Goal: Communication & Community: Answer question/provide support

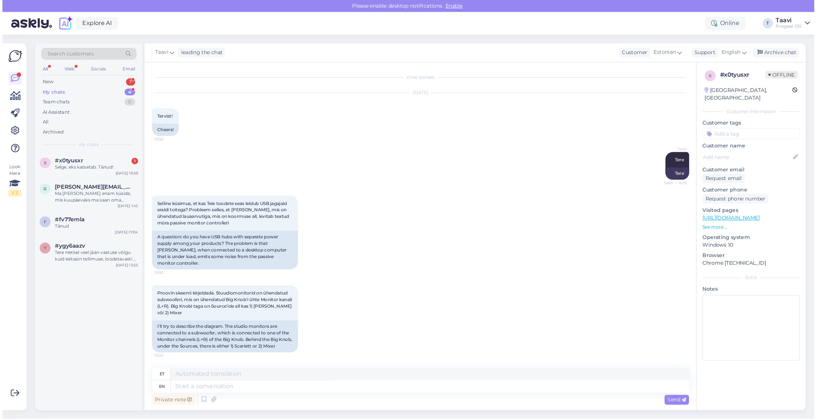
scroll to position [302, 0]
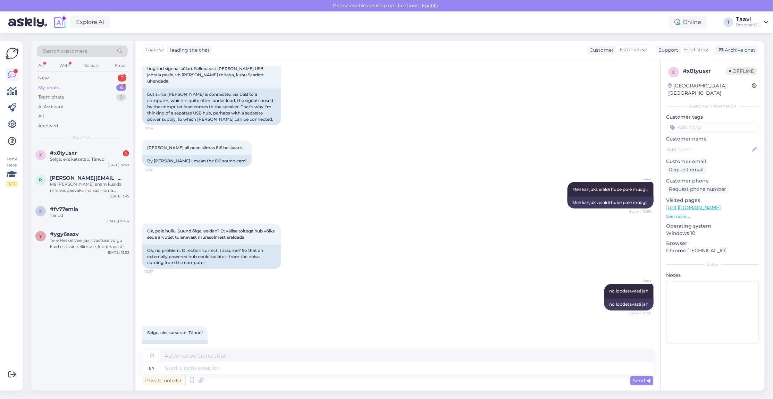
click at [400, 133] on div "Scarletti all pean silmas 8i6 helikaarti. 10:56 By Scarlett I mean the 8i6 soun…" at bounding box center [397, 154] width 511 height 42
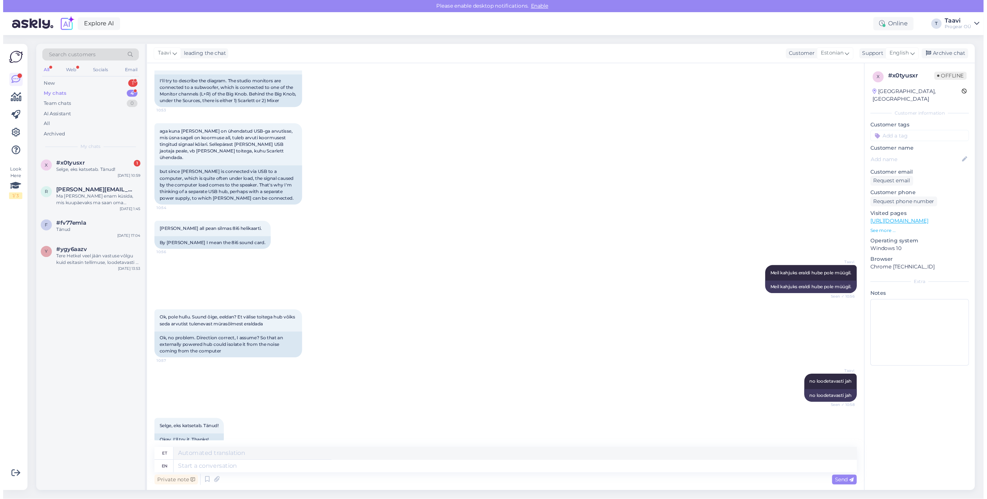
scroll to position [205, 0]
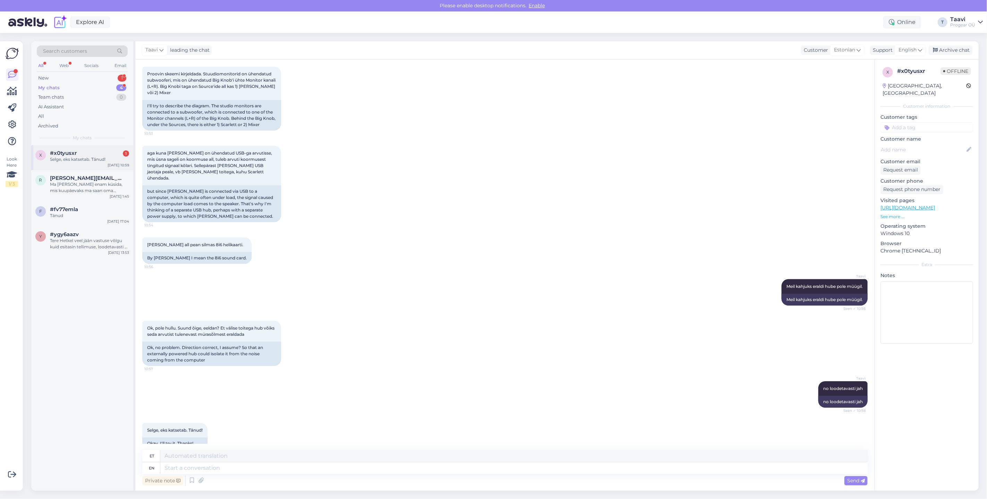
click at [91, 152] on div "#x0tyusxr 1" at bounding box center [89, 153] width 79 height 6
click at [60, 75] on div "New 1" at bounding box center [82, 78] width 91 height 10
click at [84, 153] on div "#fzzzelez 2" at bounding box center [89, 153] width 79 height 6
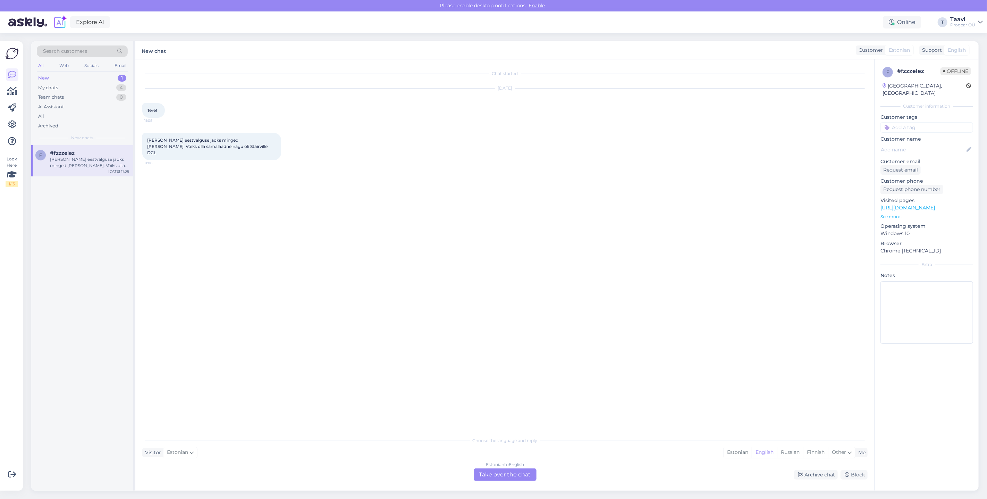
scroll to position [0, 0]
click at [189, 149] on span "Oleks vaja eestvalguse jaoks minged lampe. Võiks olla samalaadne nagu oli Stair…" at bounding box center [207, 146] width 121 height 18
drag, startPoint x: 188, startPoint y: 147, endPoint x: 214, endPoint y: 149, distance: 26.1
click at [222, 148] on div "Oleks vaja eestvalguse jaoks minged lampe. Võiks olla samalaadne nagu oli Stair…" at bounding box center [211, 146] width 139 height 27
click at [202, 146] on span "Oleks vaja eestvalguse jaoks minged lampe. Võiks olla samalaadne nagu oli Stair…" at bounding box center [207, 146] width 121 height 18
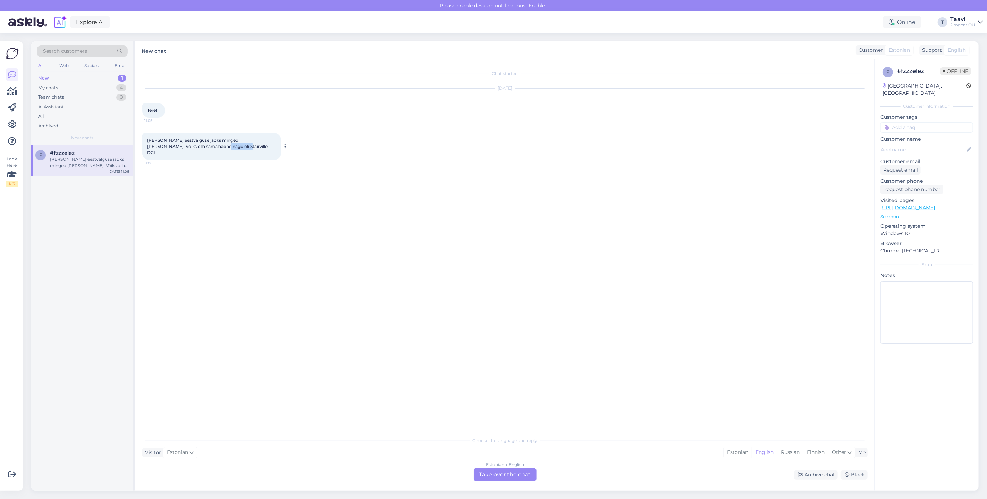
drag, startPoint x: 194, startPoint y: 145, endPoint x: 216, endPoint y: 146, distance: 21.9
click at [216, 146] on span "Oleks vaja eestvalguse jaoks minged lampe. Võiks olla samalaadne nagu oli Stair…" at bounding box center [207, 146] width 121 height 18
drag, startPoint x: 192, startPoint y: 146, endPoint x: 223, endPoint y: 146, distance: 30.9
click at [222, 146] on div "Oleks vaja eestvalguse jaoks minged lampe. Võiks olla samalaadne nagu oli Stair…" at bounding box center [211, 146] width 139 height 27
copy span "Stairville DCL"
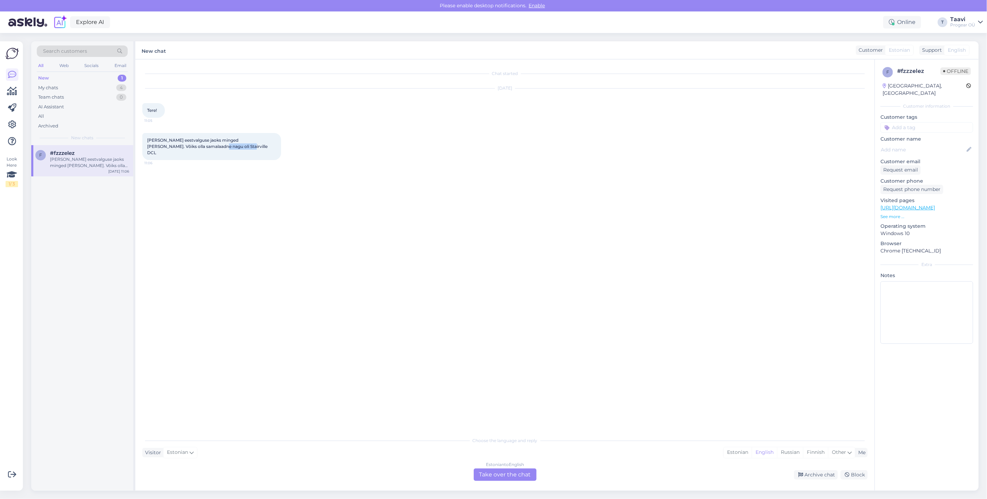
click at [502, 399] on div "Estonian to English Take over the chat" at bounding box center [505, 474] width 63 height 12
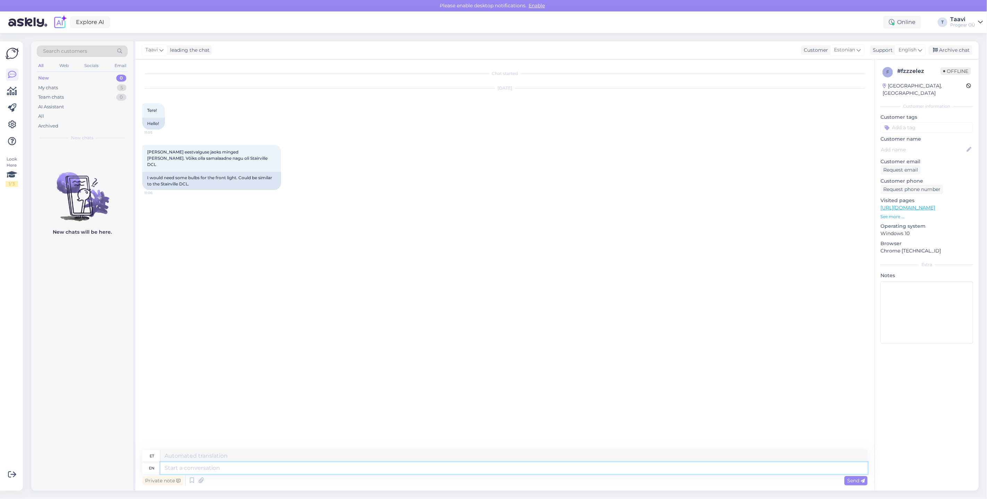
drag, startPoint x: 222, startPoint y: 462, endPoint x: 221, endPoint y: 467, distance: 5.3
click at [223, 399] on textarea at bounding box center [513, 468] width 707 height 12
type textarea "Tere"
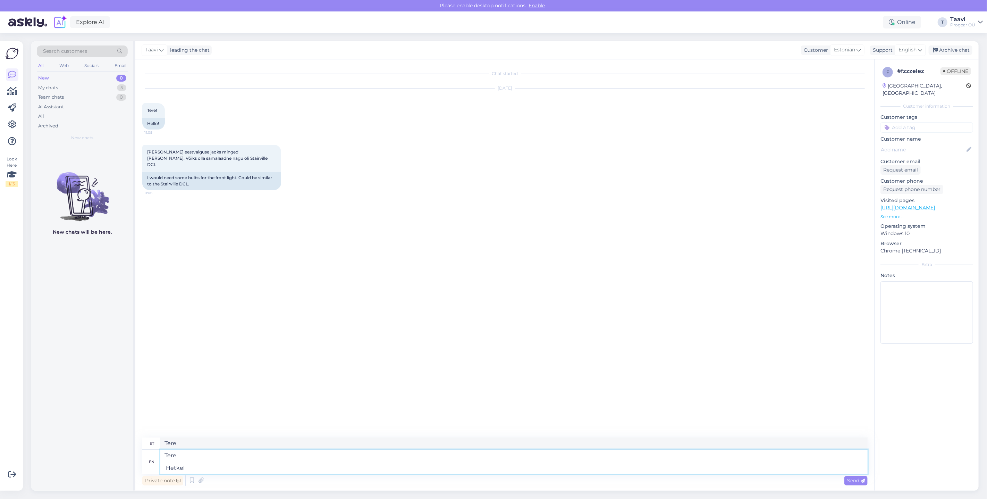
type textarea "Tere Hetkel l"
type textarea "Tere Hetkel"
type textarea "Tere Hetkel laos k"
type textarea "Tere Hetkel laos"
type textarea "Tere Hetkel laos kohe"
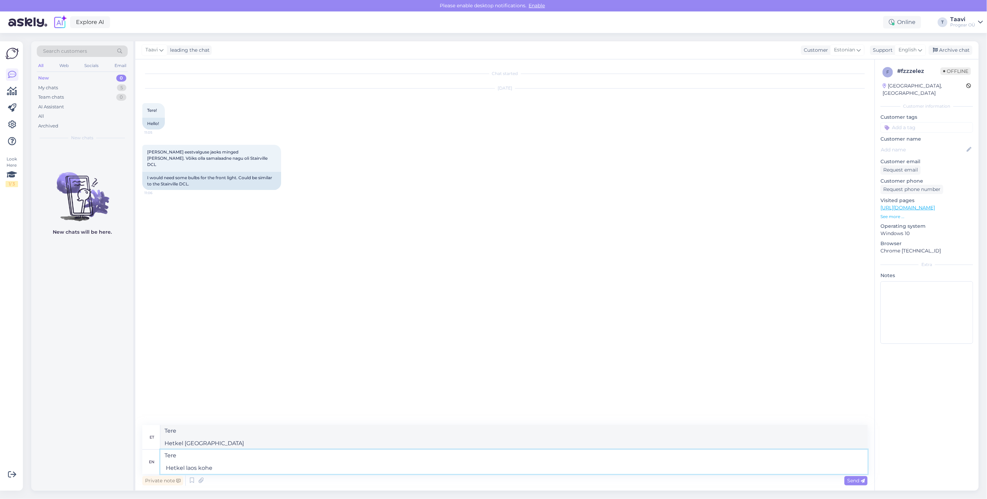
type textarea "Tere Hetkel laos kohe"
type textarea "Tere Hetkel laos kohe pakkida s"
type textarea "Tere Hetkel laos kohe pakida"
type textarea "Tere Hetkel laos kohe pakkida sellist"
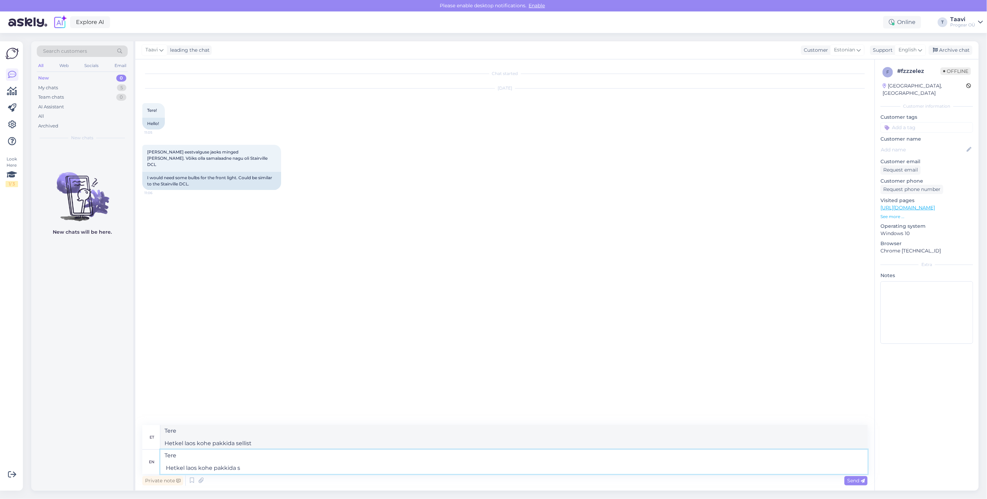
type textarea "Tere Hetkel laos kohe pakkida"
type textarea "Tere Hetkel laos kohe pakida"
paste textarea "https://www.progear.ee/adj-mega-tripar-profile-plus"
type textarea "Tere Hetkel laos kohe pakkida neid. https://www.progear.ee/adj-mega-tripar-prof…"
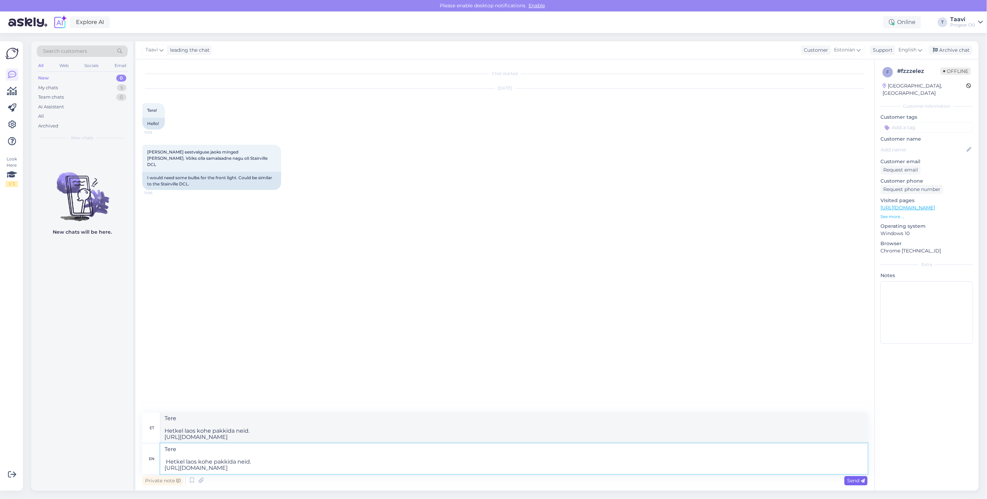
type textarea "Tere Hetkel laos kohe pakkida neid. https://www.progear.ee/adj-mega-tripar-prof…"
click at [772, 399] on span "Send" at bounding box center [856, 480] width 18 height 6
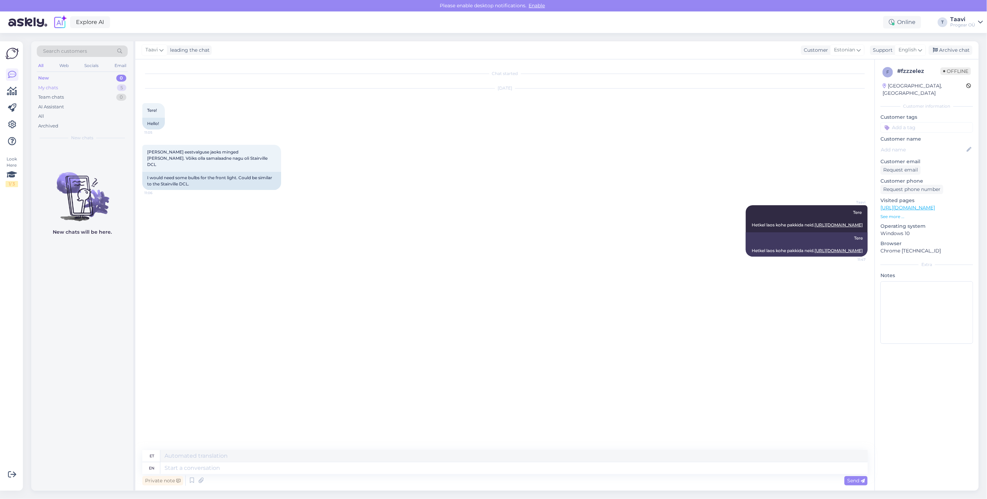
click at [85, 89] on div "My chats 5" at bounding box center [82, 88] width 91 height 10
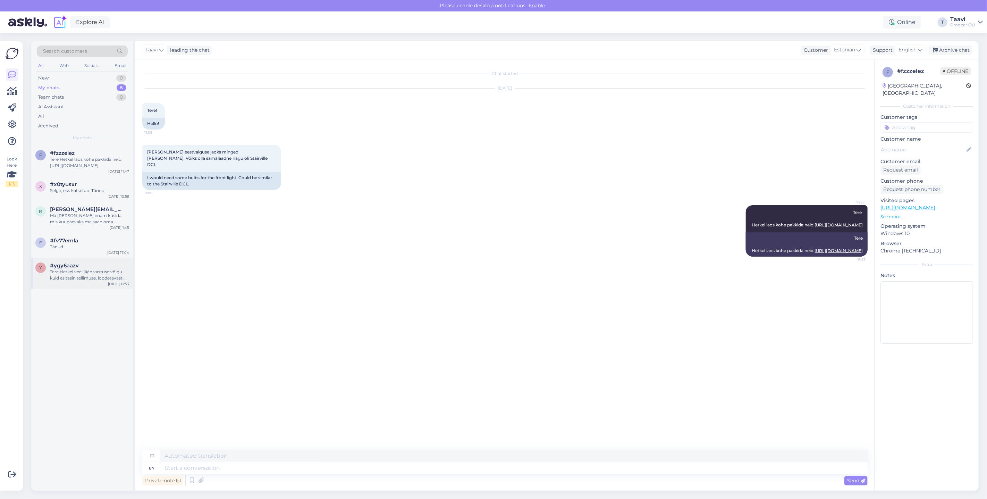
click at [85, 280] on div "Tere Hetkel veel jään vastuse võlgu kuid esitasin tellimuse, loodetavasti ei lä…" at bounding box center [89, 275] width 79 height 12
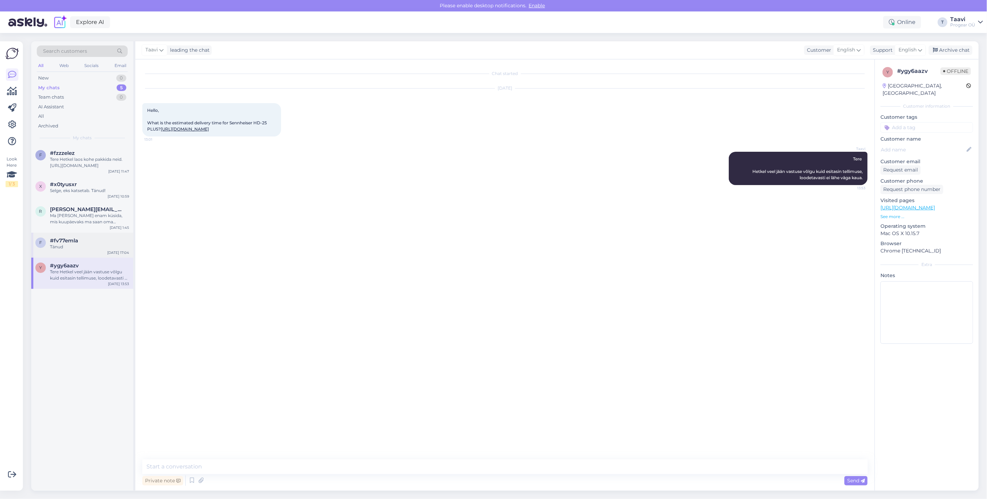
click at [76, 247] on div "Tänud" at bounding box center [89, 247] width 79 height 6
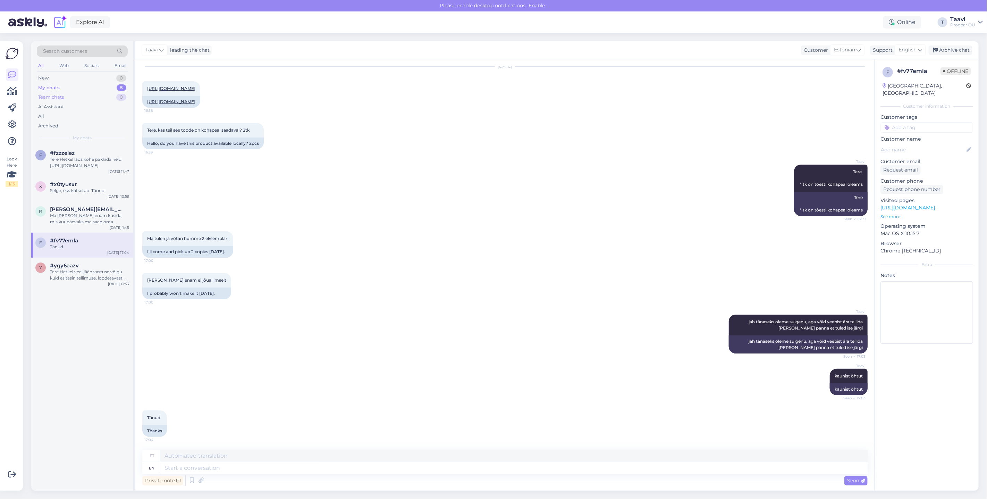
click at [58, 99] on div "Team chats" at bounding box center [51, 97] width 26 height 7
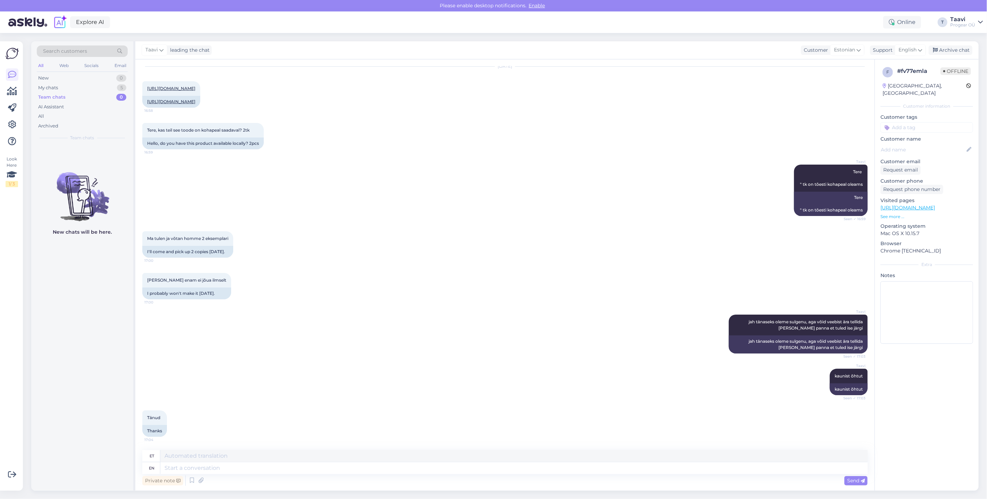
click at [62, 96] on div "Team chats" at bounding box center [51, 97] width 27 height 7
click at [61, 89] on div "My chats 5" at bounding box center [82, 88] width 91 height 10
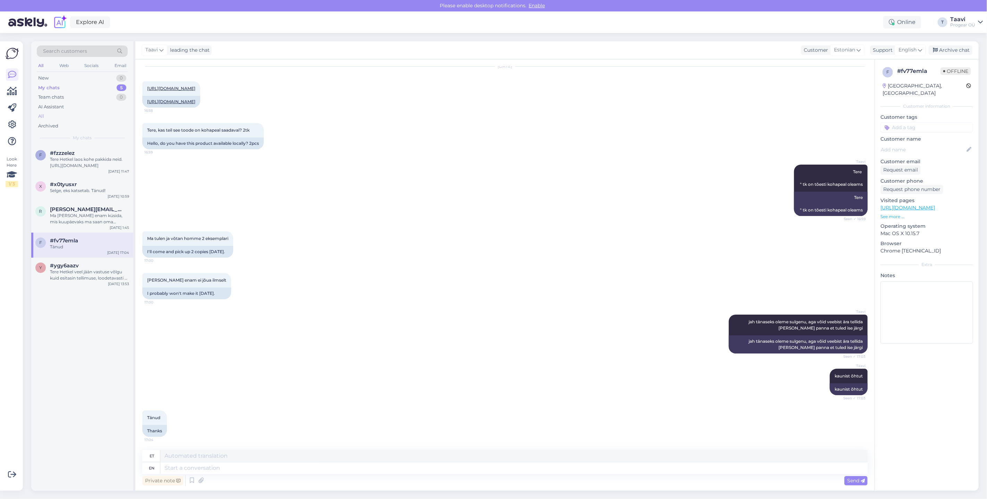
click at [61, 118] on div "All" at bounding box center [82, 116] width 91 height 10
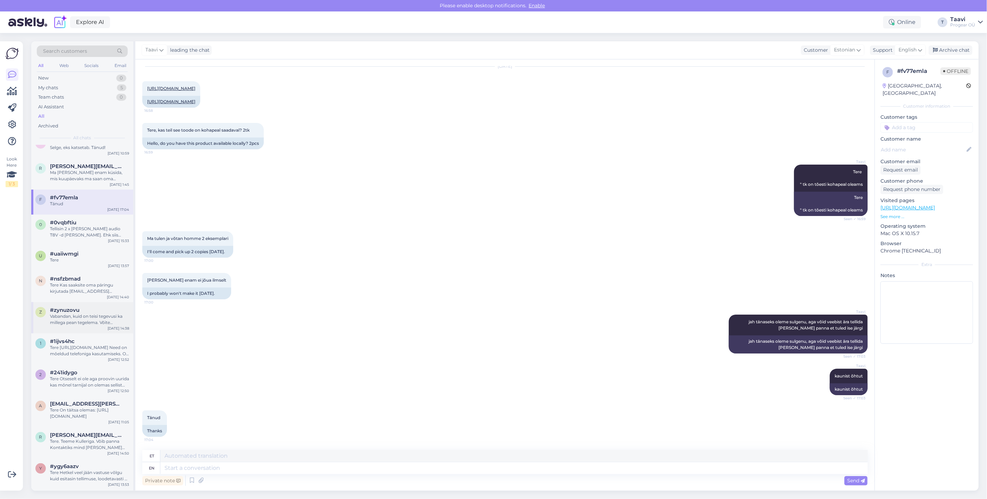
scroll to position [46, 0]
click at [96, 238] on div "0 #0vqbftiu Tellisin 2 x adam audio T8V -d meile lattu. Ehk siis võiks peatselt…" at bounding box center [82, 227] width 102 height 31
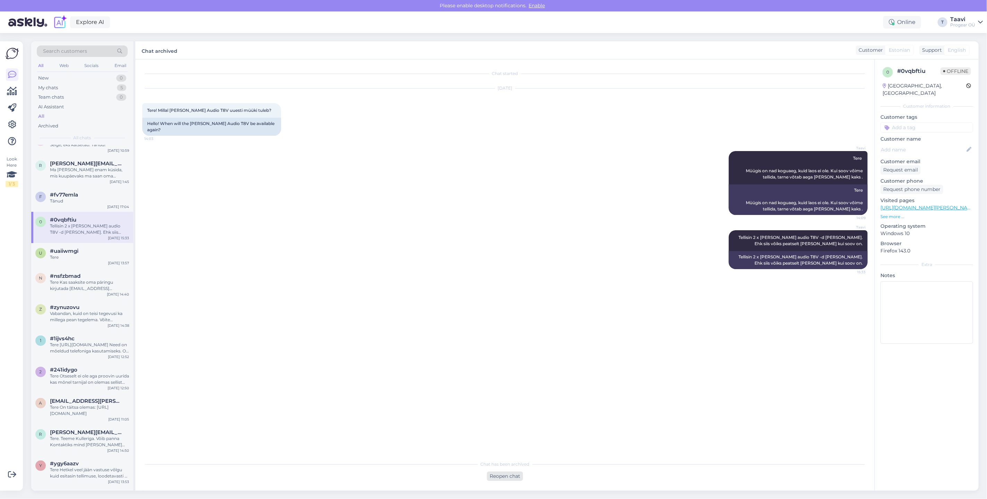
click at [508, 399] on div "Reopen chat" at bounding box center [505, 475] width 36 height 9
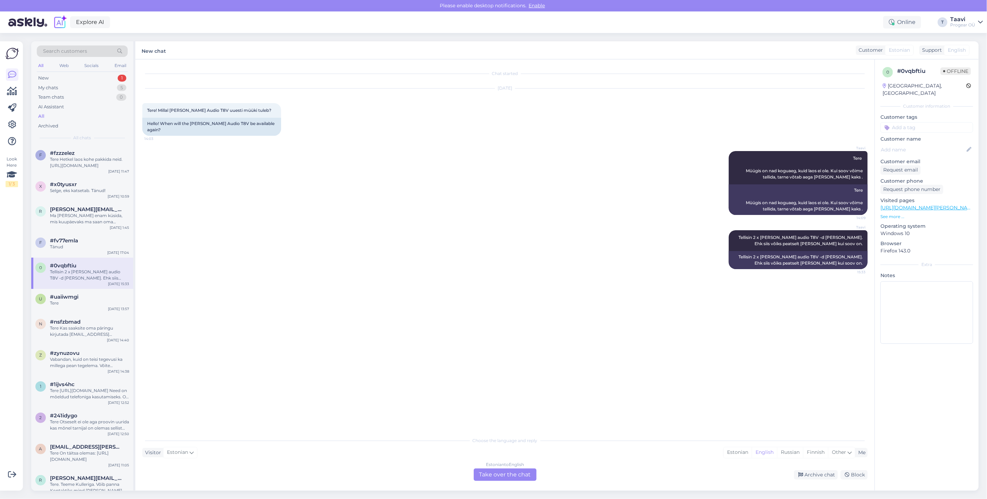
click at [262, 399] on div "Visitor Estonian Me Estonian English Russian Finnish Other" at bounding box center [504, 452] width 725 height 9
click at [772, 354] on div "Chat started Oct 9 2025 Tere! Millal ADAM Audio T8V uuesti müüki tuleb? 14:03 H…" at bounding box center [508, 246] width 732 height 361
click at [90, 80] on div "New 1" at bounding box center [82, 78] width 91 height 10
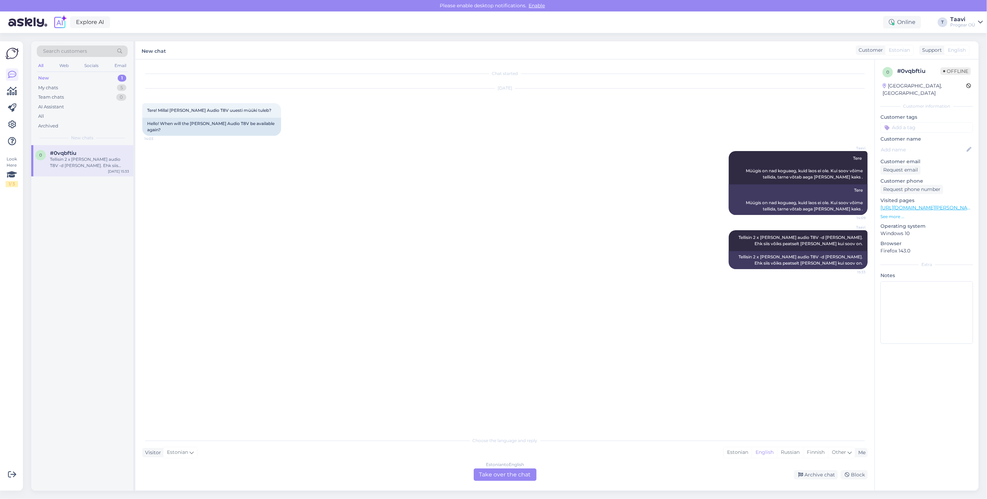
click at [89, 161] on div "Tellisin 2 x adam audio T8V -d meile lattu. Ehk siis võiks peatselt olla meil k…" at bounding box center [89, 162] width 79 height 12
click at [489, 399] on div "Estonian to English Take over the chat" at bounding box center [505, 474] width 63 height 12
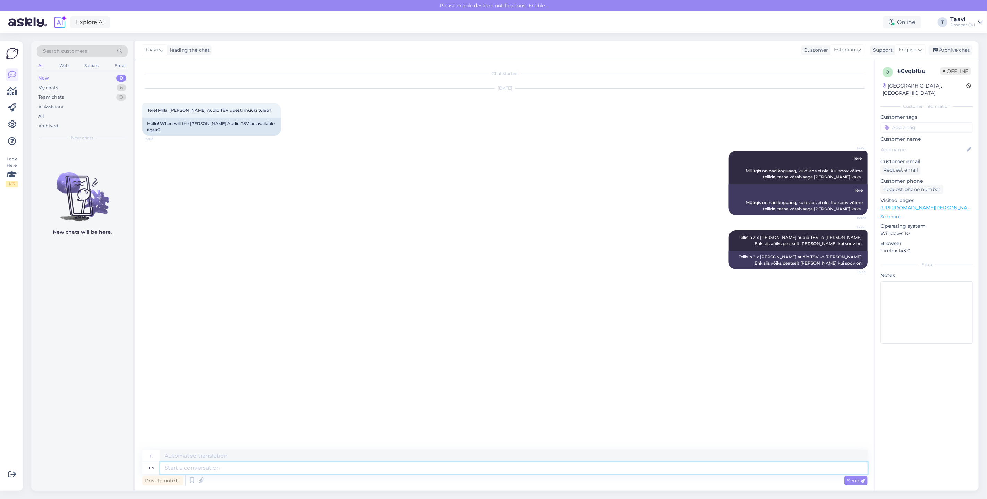
click at [202, 399] on textarea at bounding box center [513, 468] width 707 height 12
type textarea "T8v o"
type textarea "T8v"
type textarea "T8B"
type textarea "T8BV"
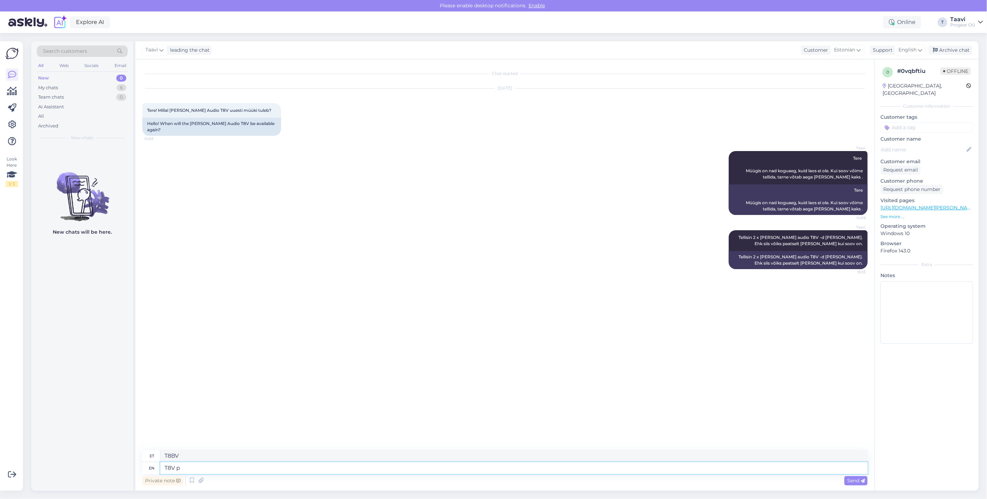
type textarea "T8V pa"
type textarea "T8V"
type textarea "T8V paar o"
type textarea "T8V paar"
type textarea "T8V paar on n"
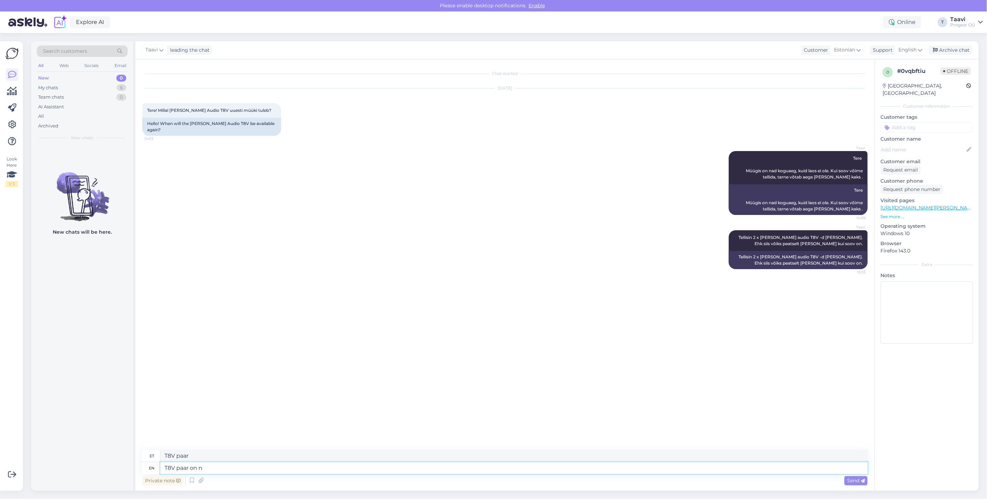
type textarea "T8V paar sisse lülitatud"
type textarea "T8V paar on nüüd m"
type textarea "T8V paar nüüd"
type textarea "T8V paar on nüüd meil"
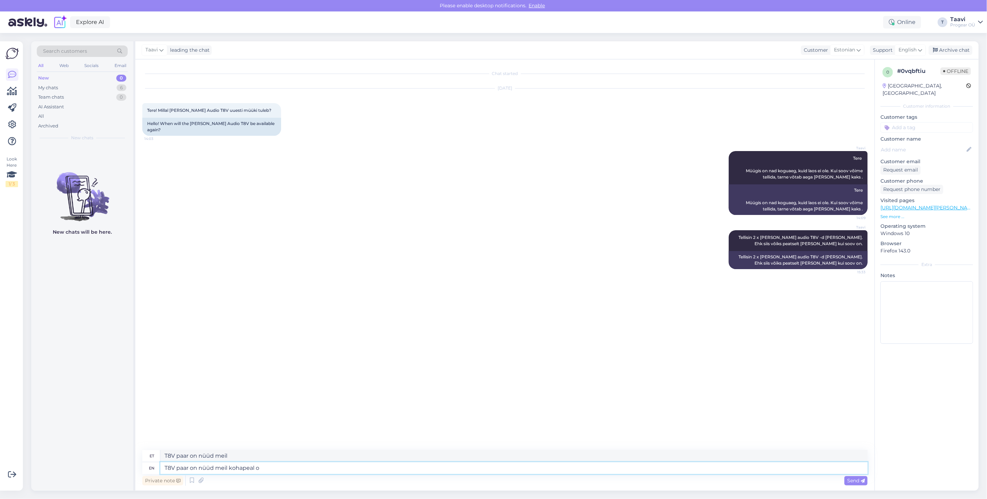
type textarea "T8V paar on nüüd meil kohapeal ol"
type textarea "T8V paar on nüüd meil kohapeal"
type textarea "T8V paar on nüüd meil kohapeal olemas"
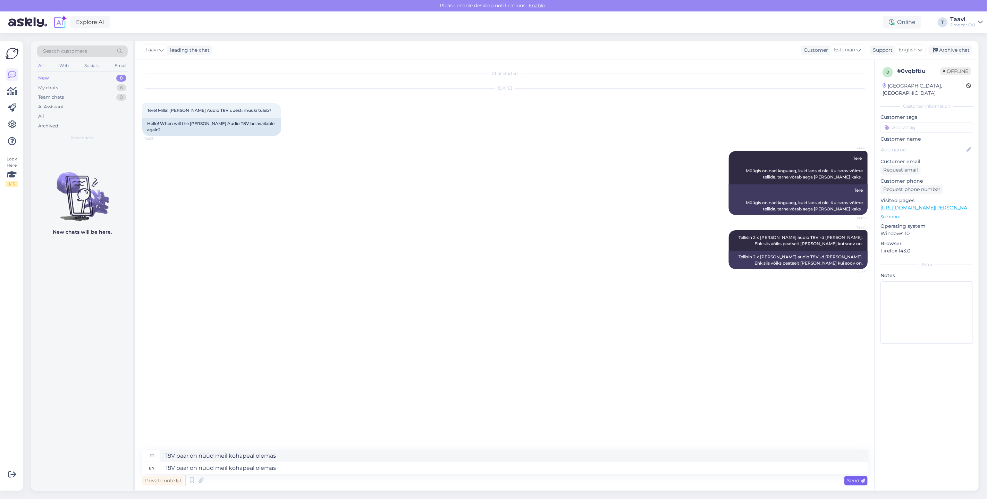
click at [772, 399] on div "Send" at bounding box center [855, 480] width 23 height 9
